Goal: Task Accomplishment & Management: Complete application form

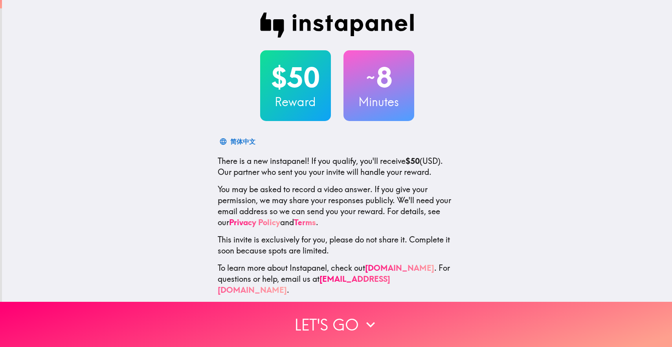
scroll to position [1, 0]
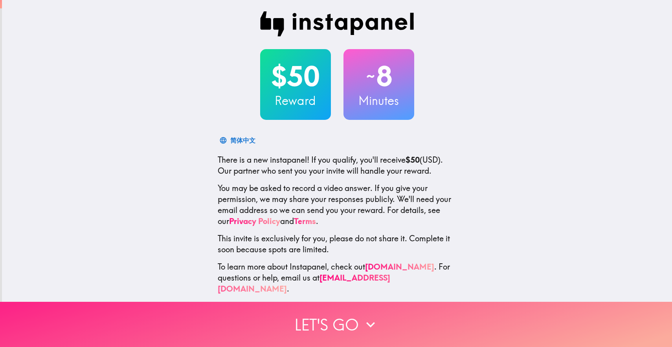
click at [331, 314] on button "Let's go" at bounding box center [336, 324] width 672 height 45
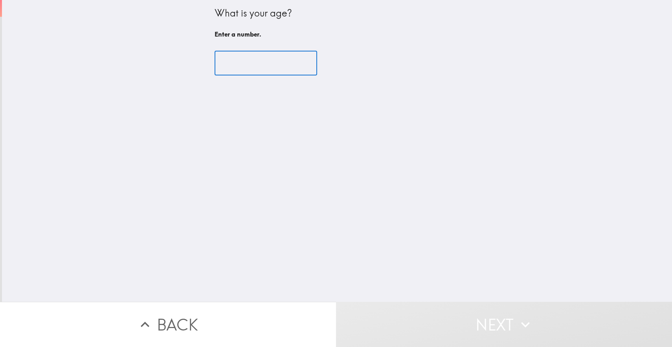
click at [259, 66] on input "number" at bounding box center [266, 63] width 103 height 24
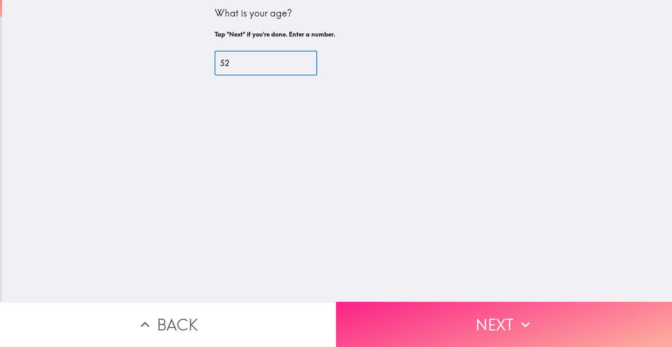
type input "52"
click at [463, 308] on button "Next" at bounding box center [504, 324] width 336 height 45
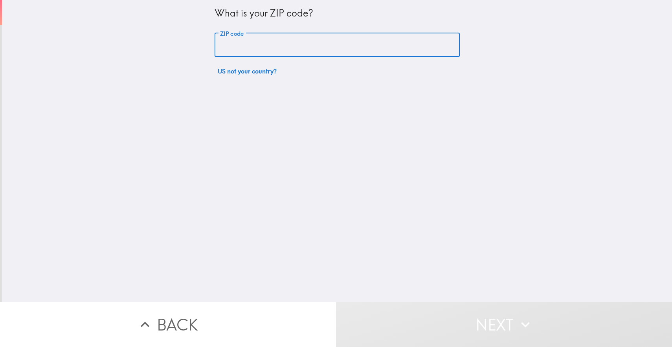
click at [265, 51] on input "ZIP code" at bounding box center [337, 45] width 245 height 24
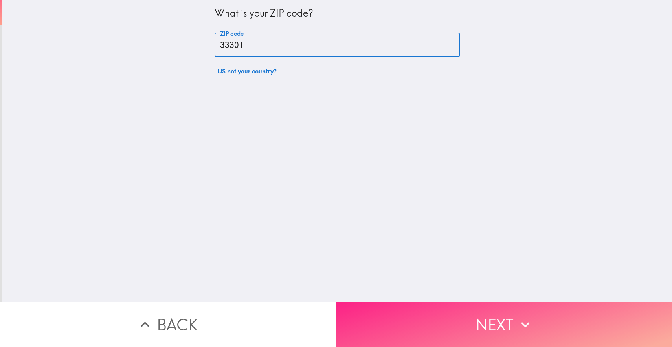
type input "33301"
click at [412, 315] on button "Next" at bounding box center [504, 324] width 336 height 45
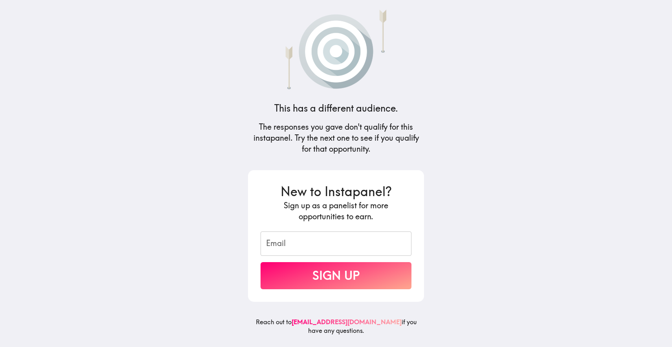
click at [314, 246] on input "Email" at bounding box center [336, 244] width 151 height 24
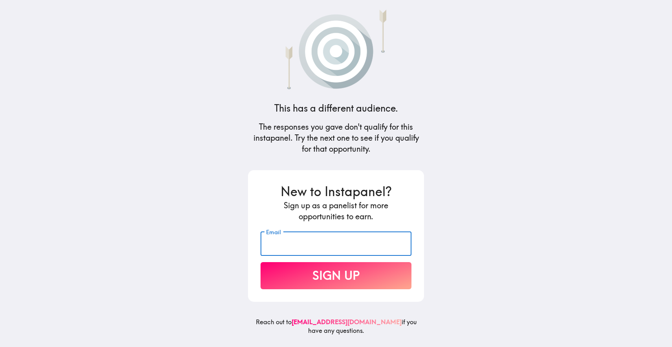
type input "[EMAIL_ADDRESS][DOMAIN_NAME]"
click at [317, 276] on button "Sign Up" at bounding box center [336, 275] width 151 height 27
